Goal: Information Seeking & Learning: Find specific fact

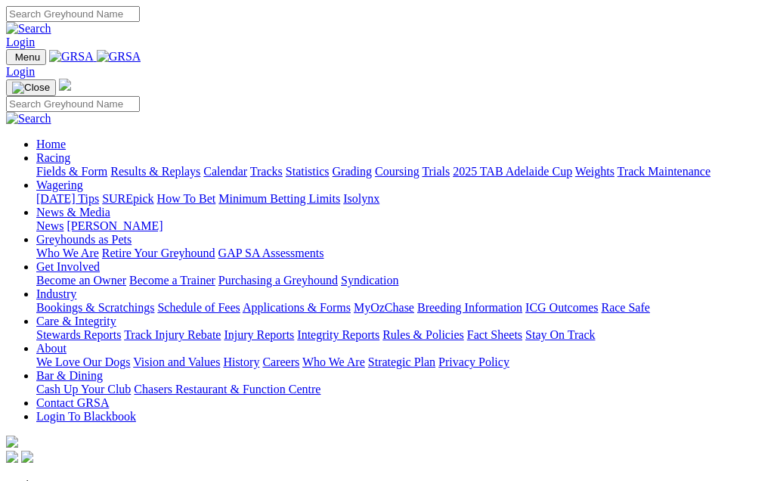
click at [70, 151] on link "Racing" at bounding box center [53, 157] width 34 height 13
click at [197, 165] on link "Results & Replays" at bounding box center [155, 171] width 90 height 13
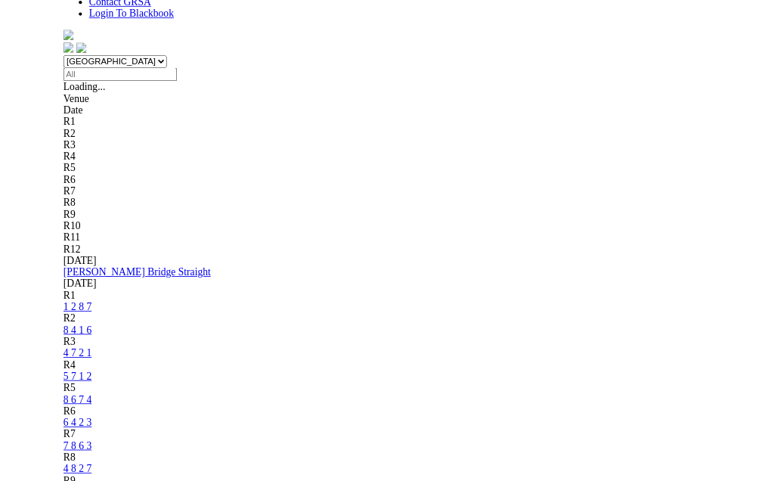
scroll to position [427, 0]
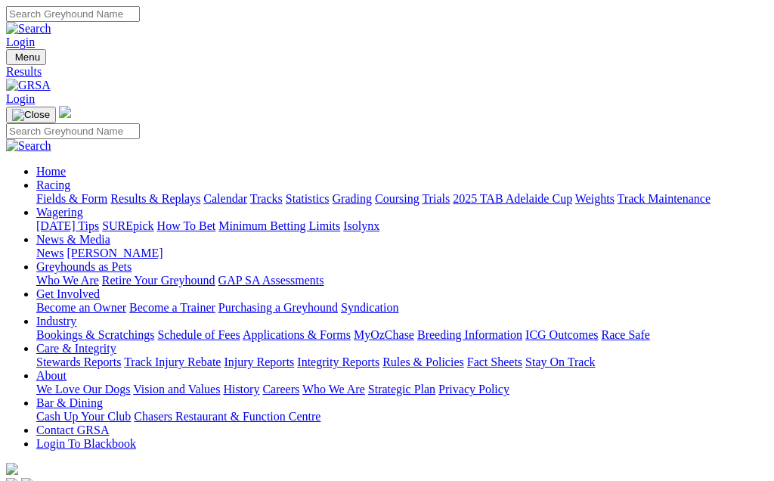
scroll to position [428, 0]
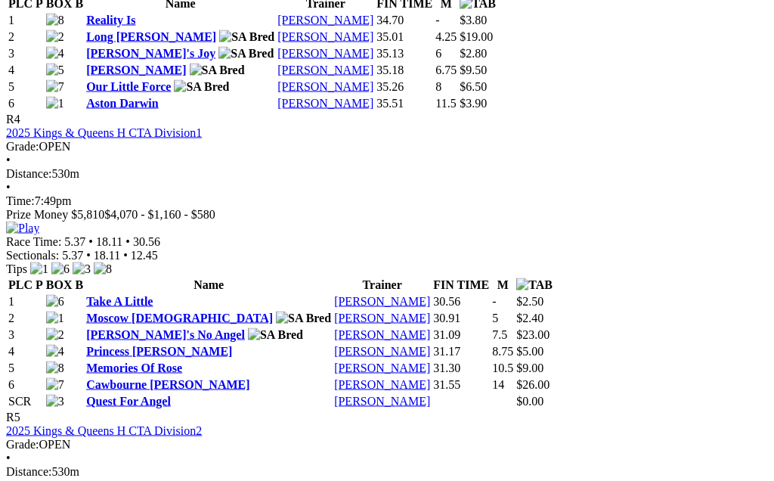
scroll to position [1575, 0]
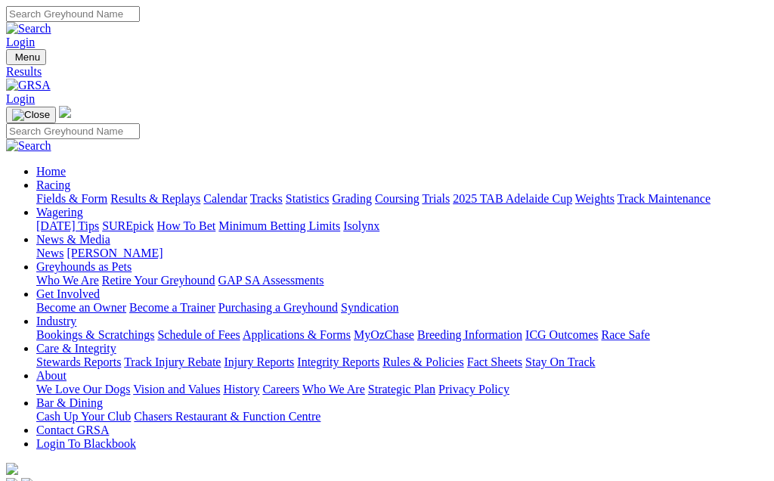
scroll to position [428, 0]
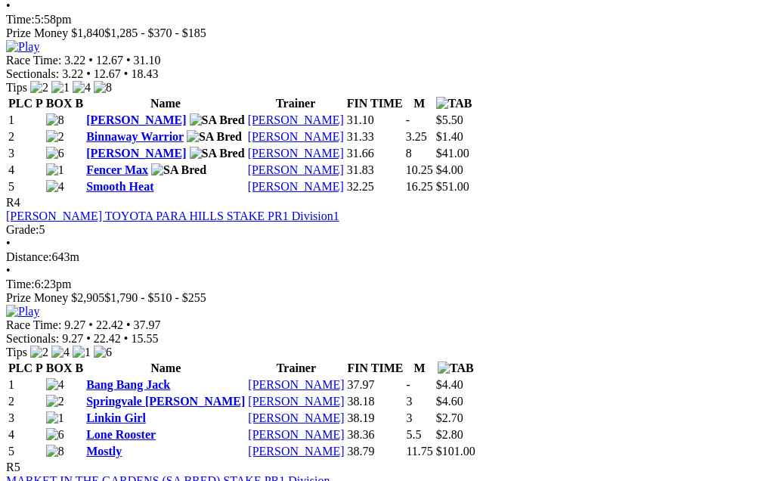
scroll to position [1341, 0]
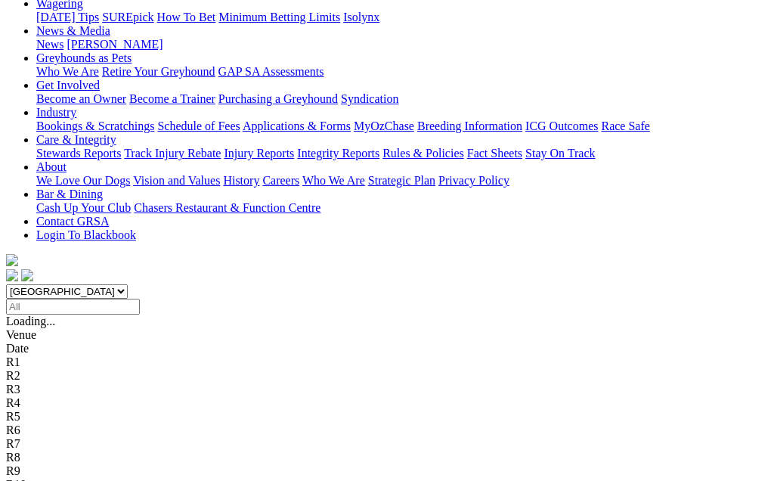
scroll to position [207, 0]
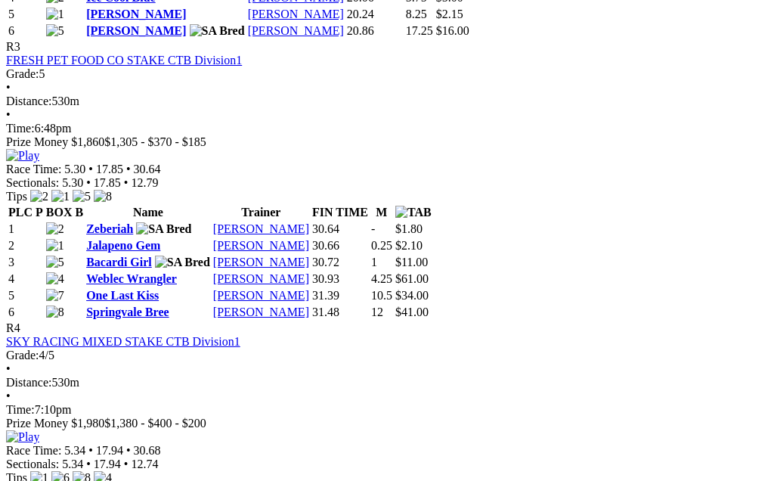
scroll to position [1240, 0]
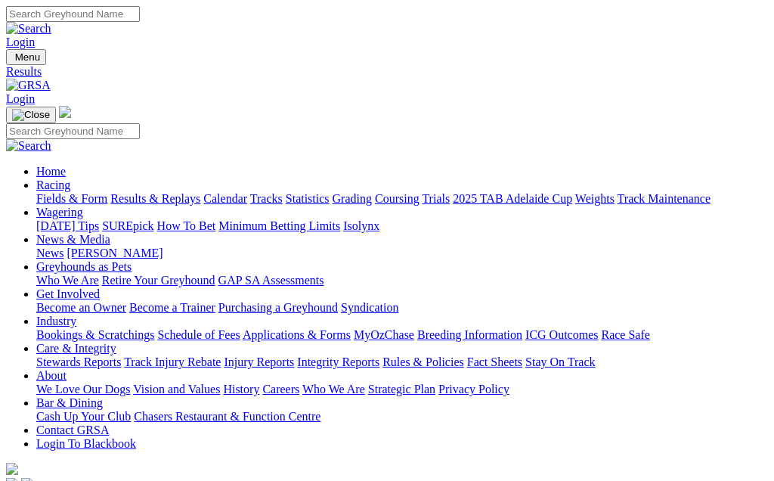
click at [64, 192] on link "Fields & Form" at bounding box center [71, 198] width 71 height 13
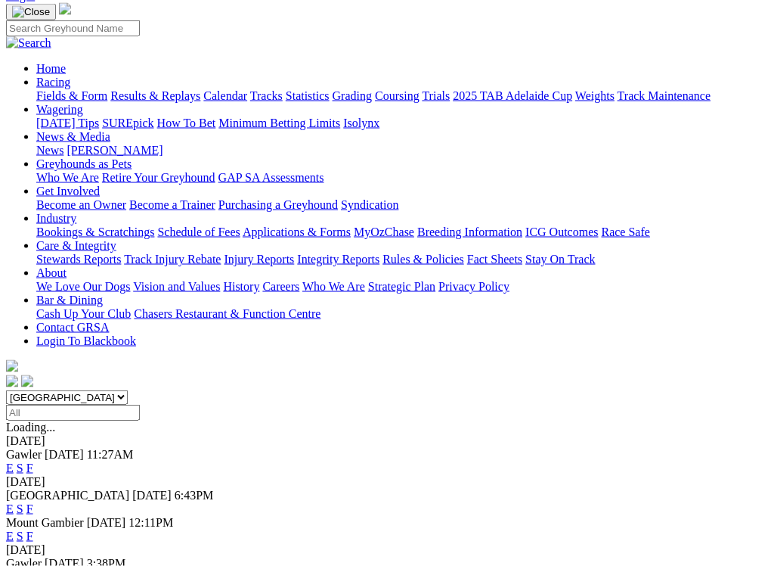
scroll to position [104, 0]
click at [33, 460] on link "F" at bounding box center [29, 466] width 7 height 13
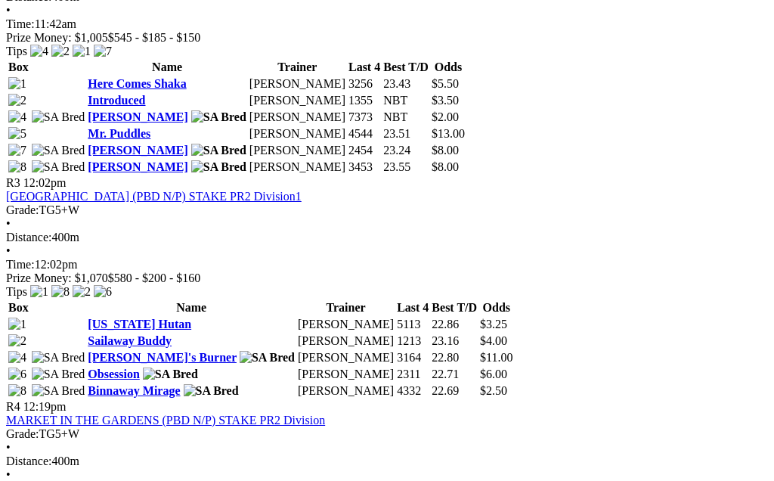
scroll to position [1056, 0]
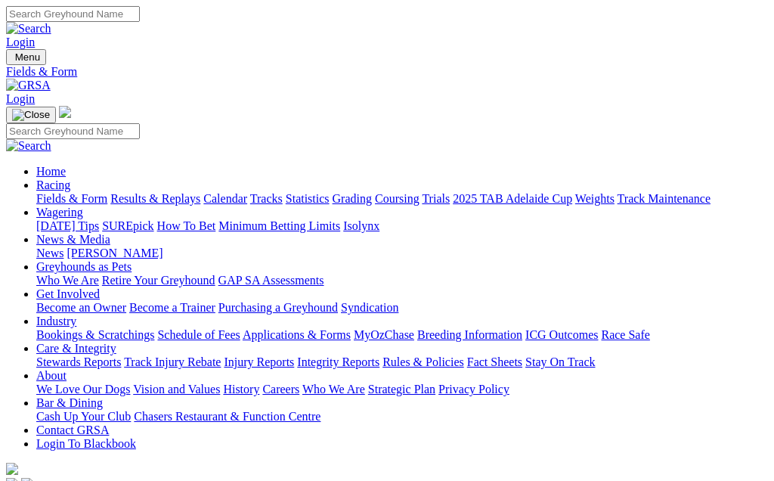
scroll to position [146, 0]
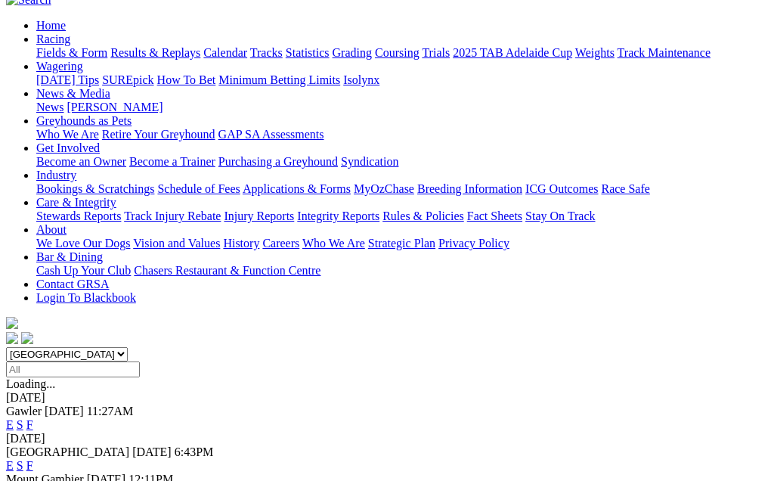
click at [33, 459] on link "F" at bounding box center [29, 465] width 7 height 13
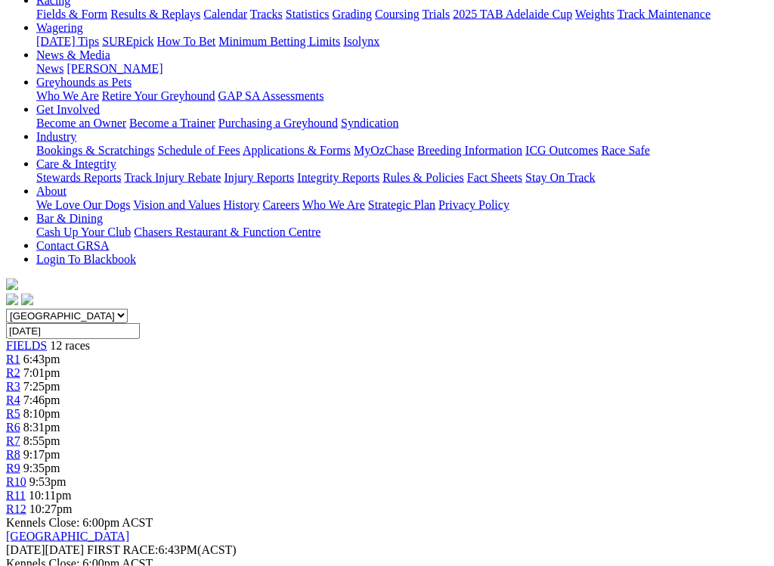
scroll to position [186, 0]
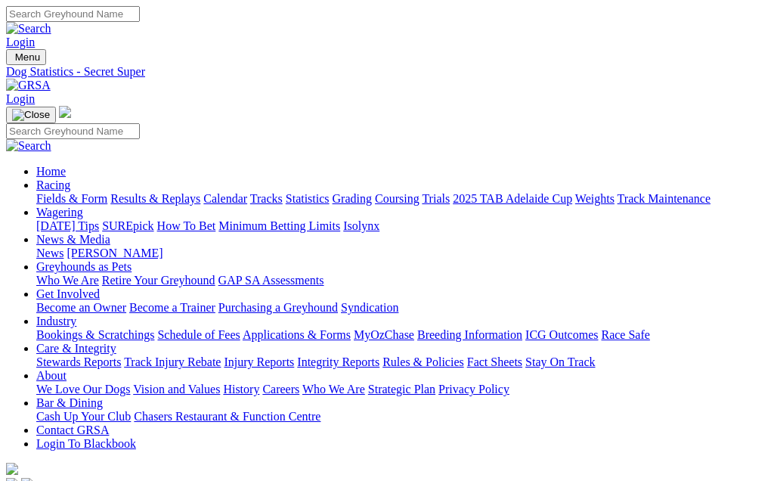
click at [140, 17] on input "Search" at bounding box center [73, 14] width 134 height 16
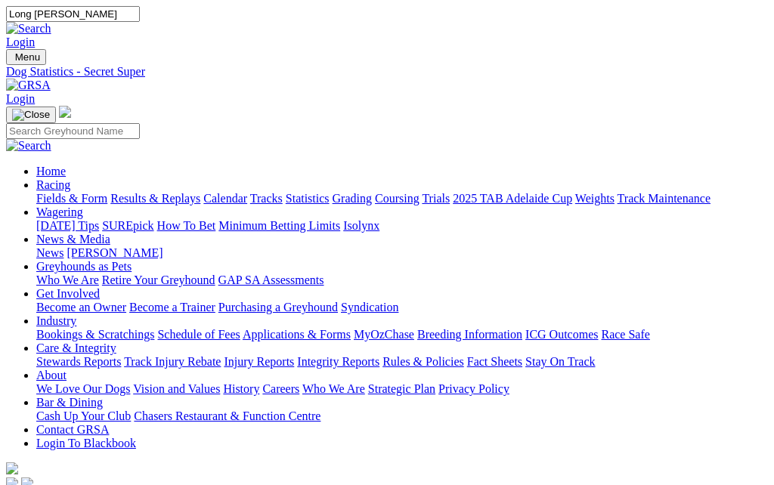
type input "Long gully Johnny"
click at [35, 36] on link "Login" at bounding box center [20, 42] width 29 height 13
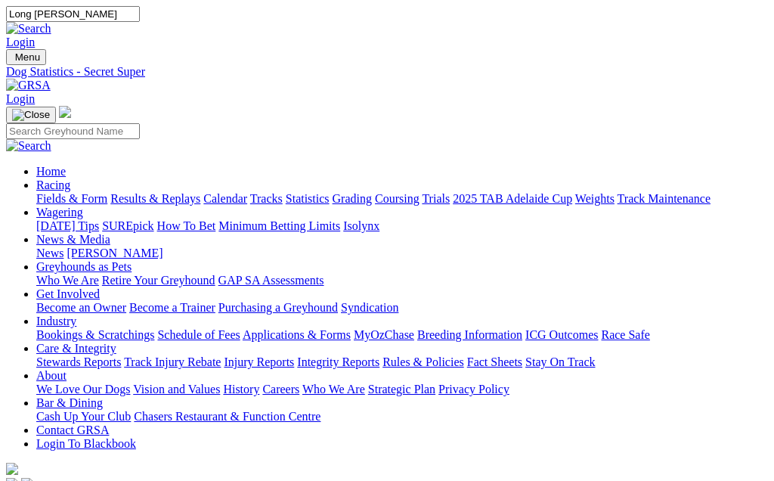
click at [35, 36] on link "Login" at bounding box center [20, 42] width 29 height 13
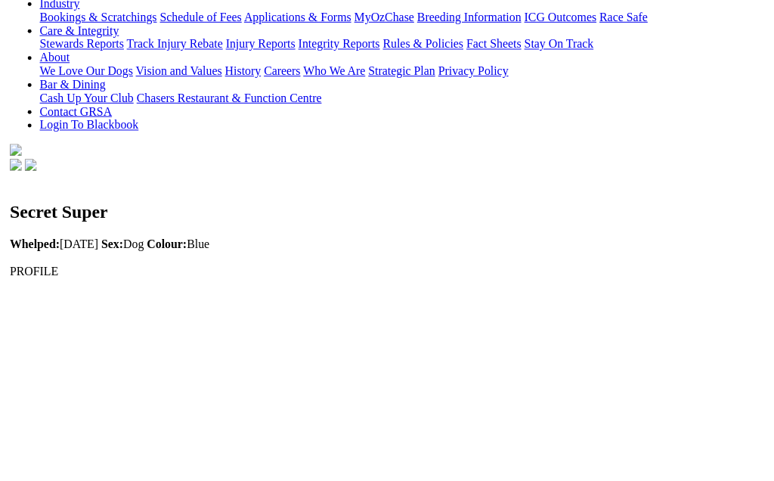
scroll to position [318, 0]
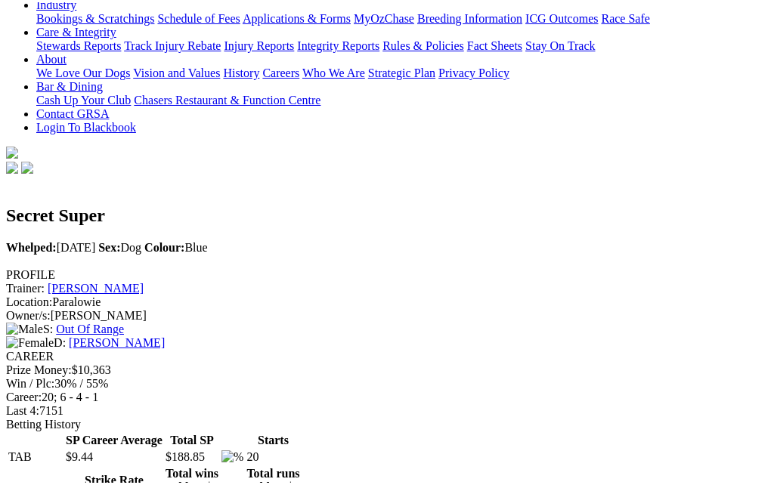
scroll to position [318, 0]
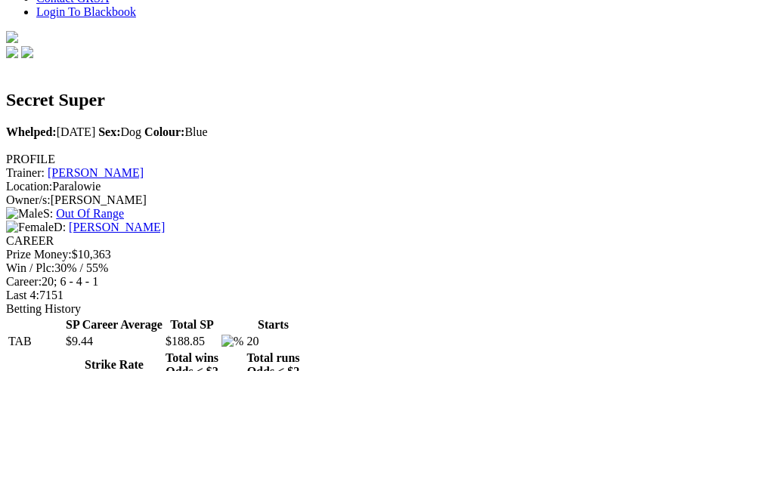
type input "4"
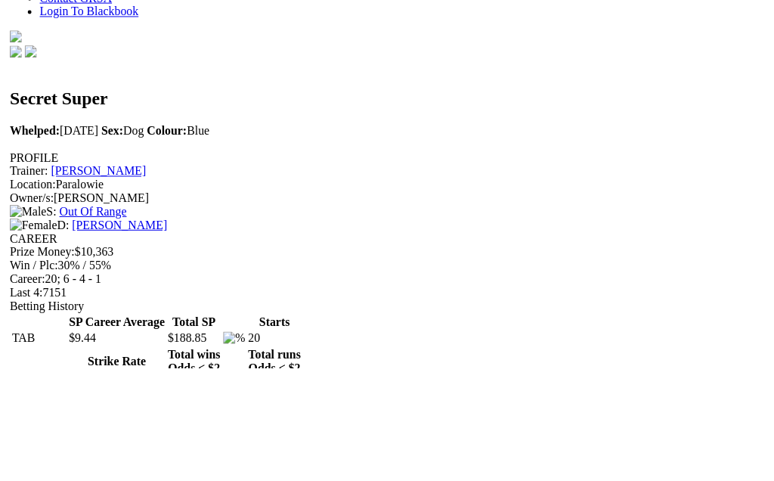
scroll to position [432, 0]
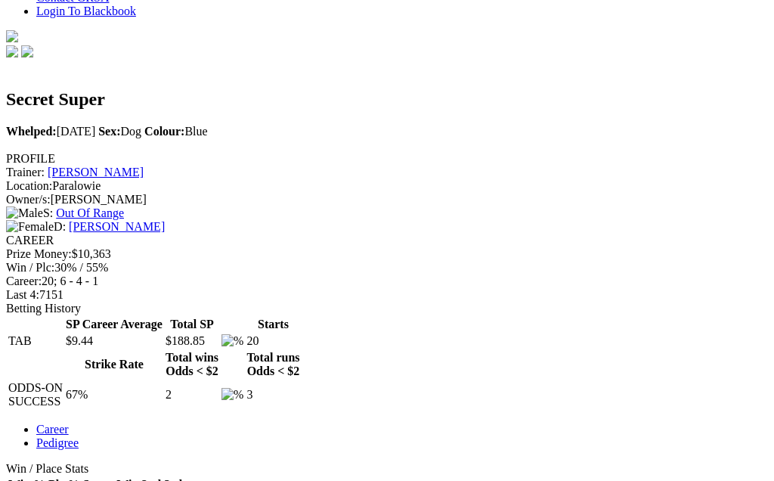
type input "fieldsponge@gmail.com"
